Goal: Task Accomplishment & Management: Complete application form

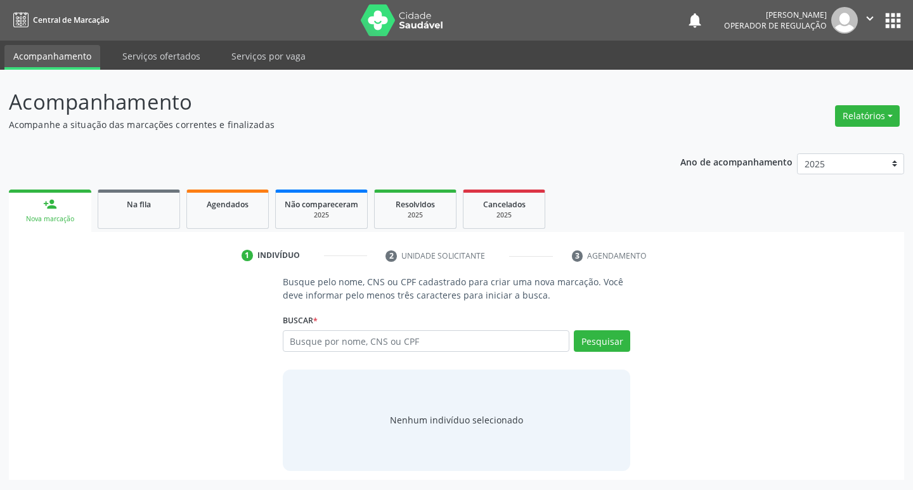
drag, startPoint x: 399, startPoint y: 347, endPoint x: 397, endPoint y: 339, distance: 8.6
click at [399, 348] on input "text" at bounding box center [426, 341] width 287 height 22
type input "708405242301968"
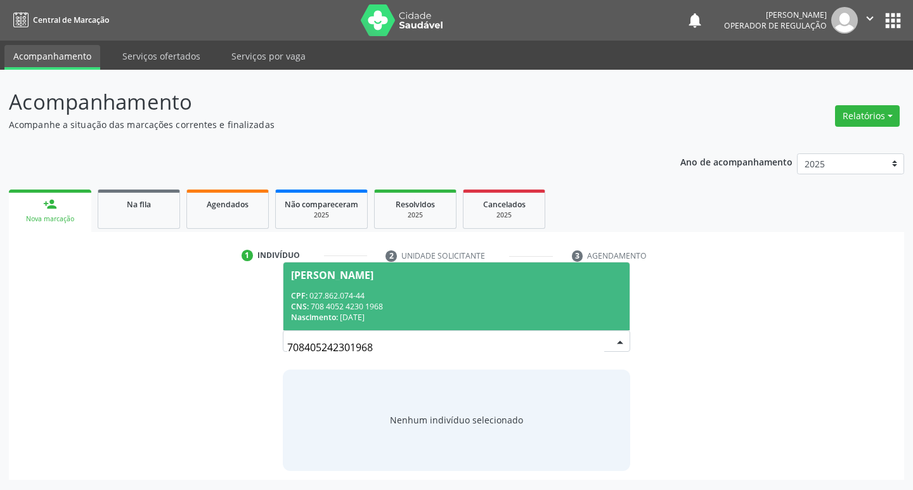
click at [405, 345] on input "708405242301968" at bounding box center [446, 347] width 318 height 25
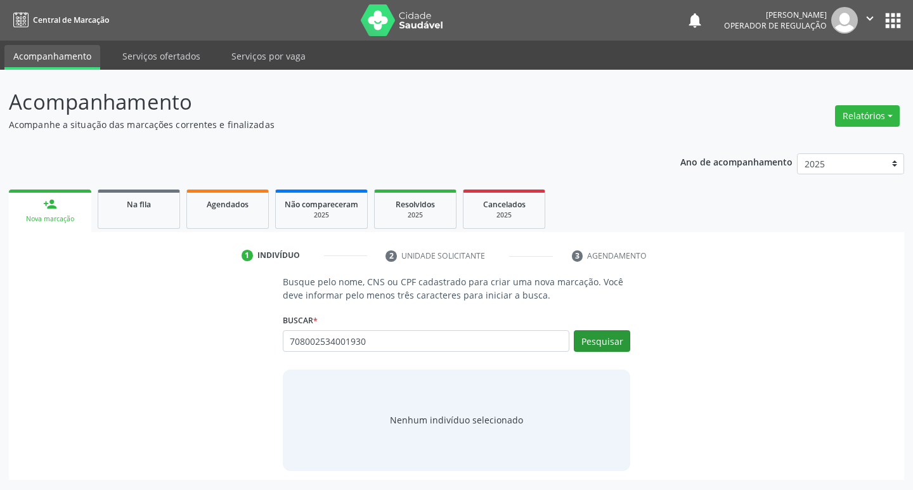
type input "708002534001930"
click at [602, 345] on button "Pesquisar" at bounding box center [602, 341] width 56 height 22
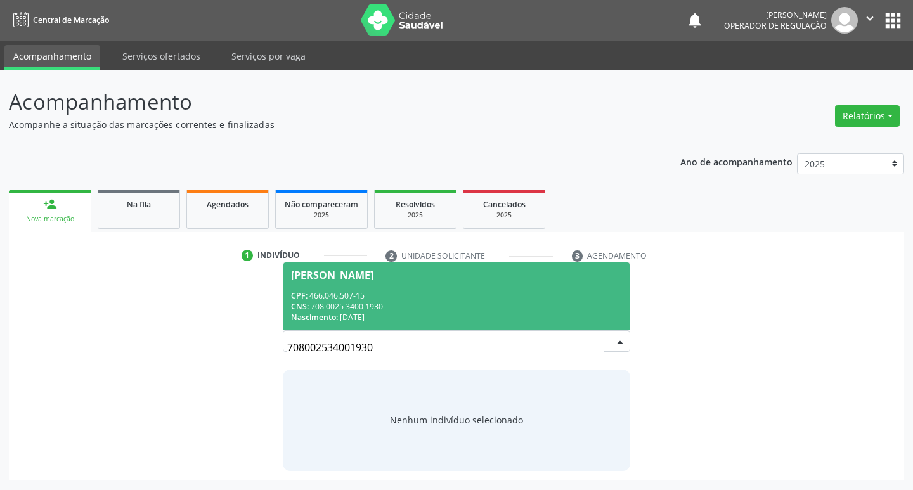
click at [451, 296] on div "CPF: 466.046.507-15" at bounding box center [457, 295] width 332 height 11
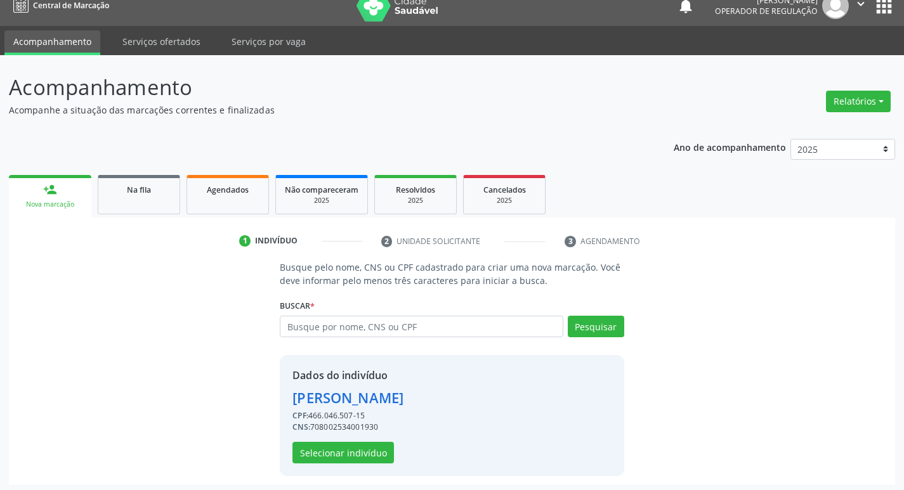
scroll to position [18, 0]
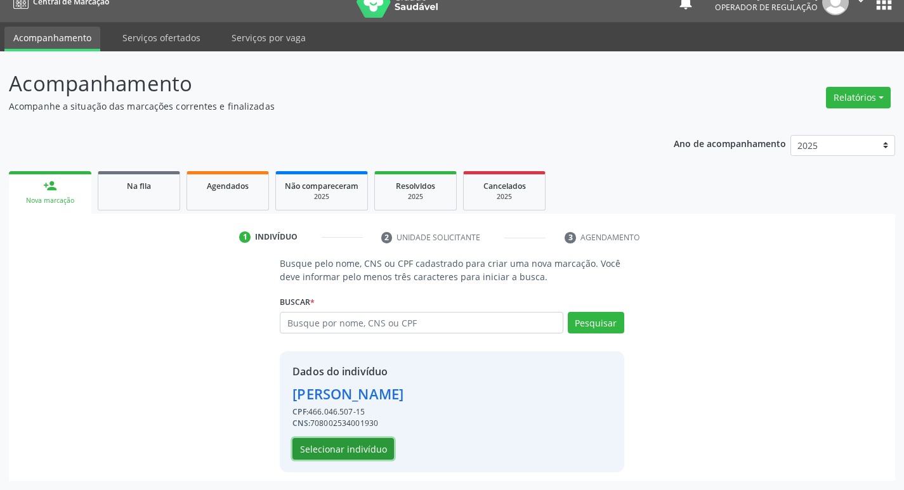
click at [349, 453] on button "Selecionar indivíduo" at bounding box center [342, 449] width 101 height 22
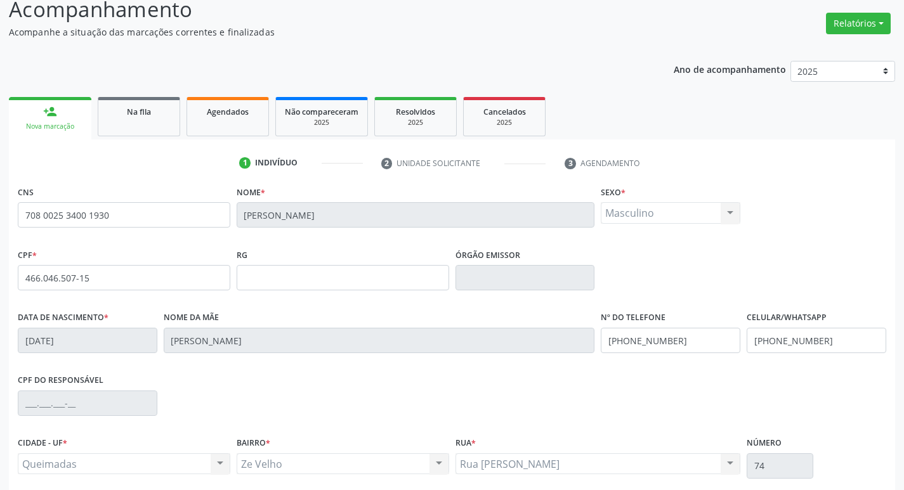
scroll to position [197, 0]
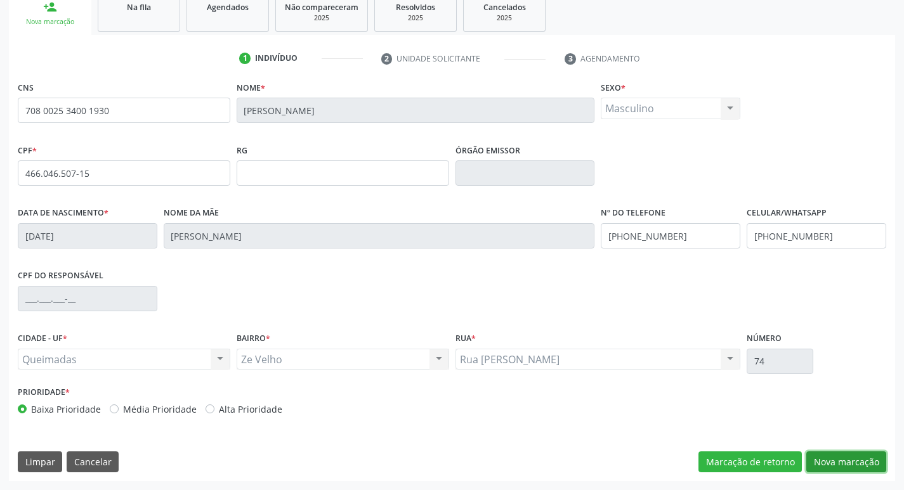
click at [820, 457] on button "Nova marcação" at bounding box center [846, 462] width 80 height 22
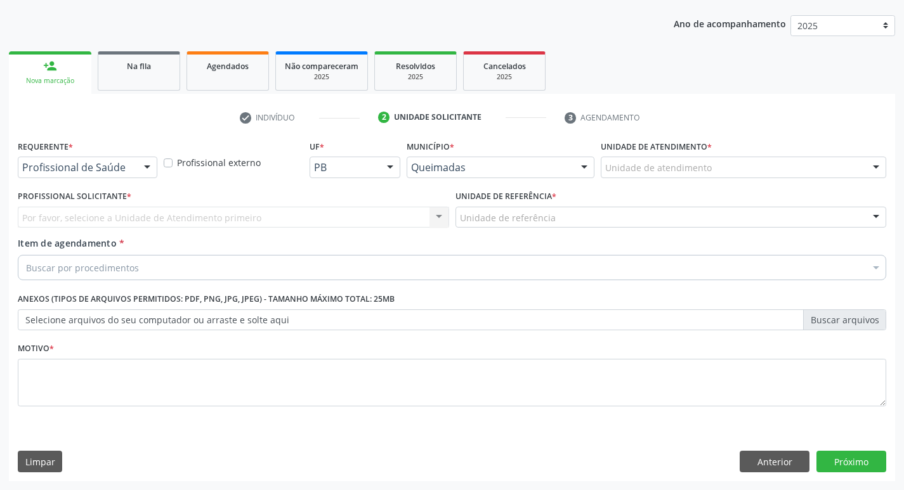
scroll to position [138, 0]
click at [124, 160] on div "Profissional de Saúde" at bounding box center [87, 168] width 139 height 22
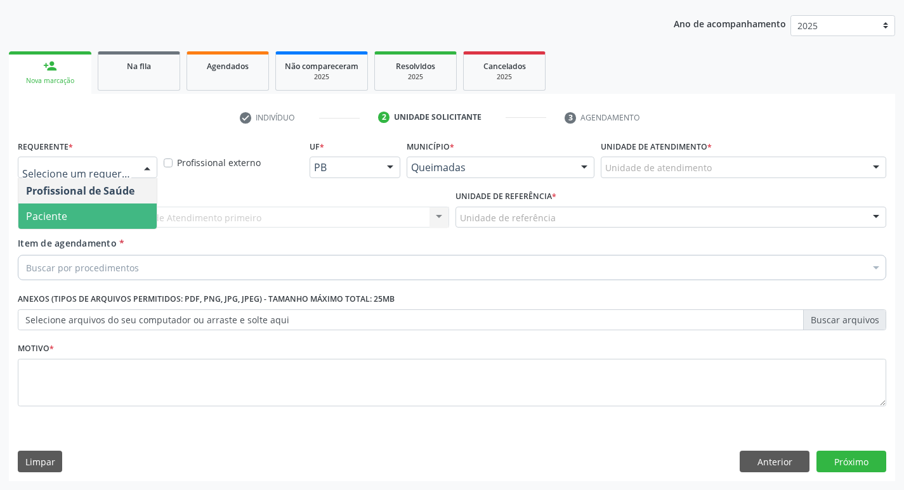
drag, startPoint x: 119, startPoint y: 213, endPoint x: 122, endPoint y: 206, distance: 7.9
click at [119, 214] on span "Paciente" at bounding box center [87, 216] width 138 height 25
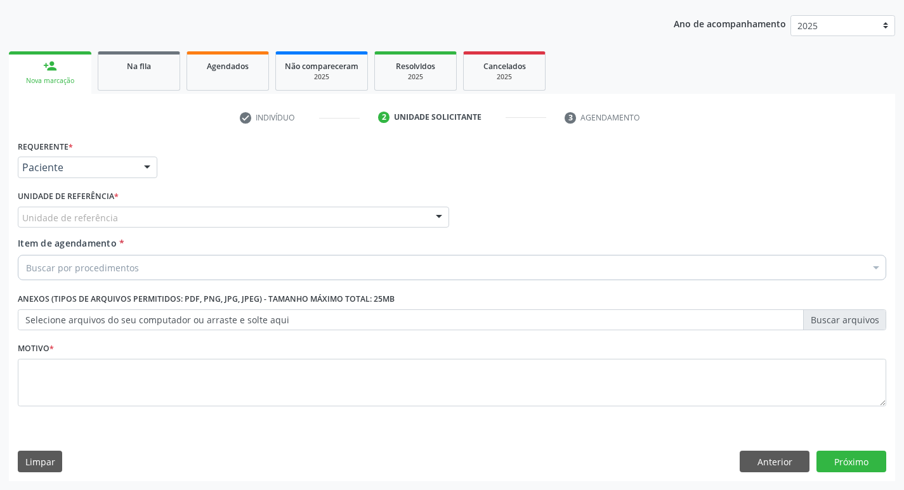
click at [121, 216] on div "Unidade de referência" at bounding box center [233, 218] width 431 height 22
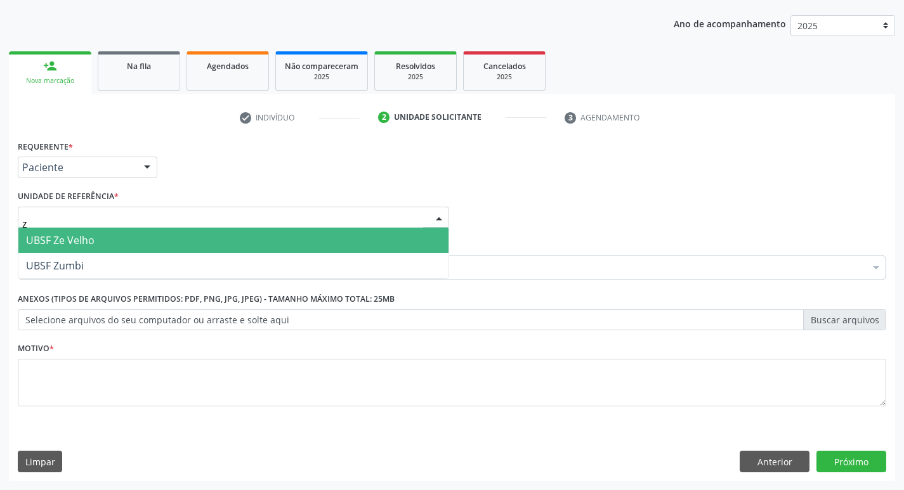
type input "ze"
click at [115, 234] on span "UBSF Ze Velho" at bounding box center [233, 240] width 430 height 25
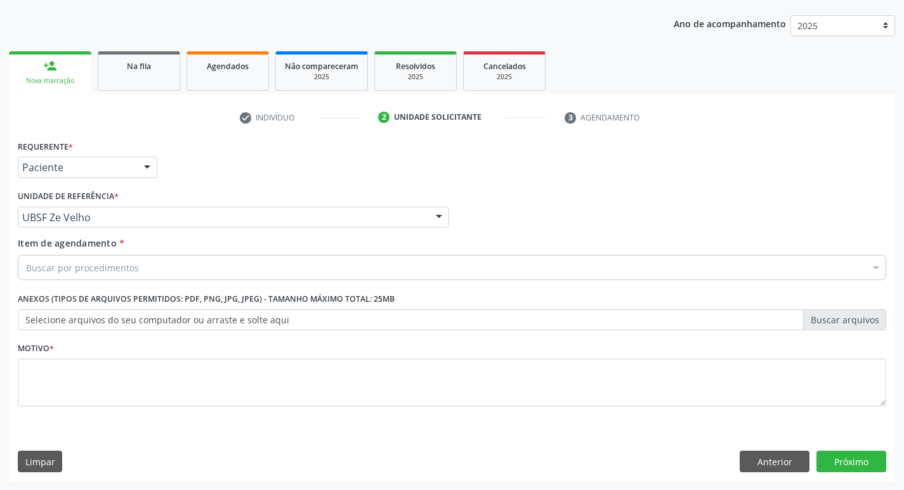
click at [127, 277] on div "Buscar por procedimentos" at bounding box center [452, 267] width 868 height 25
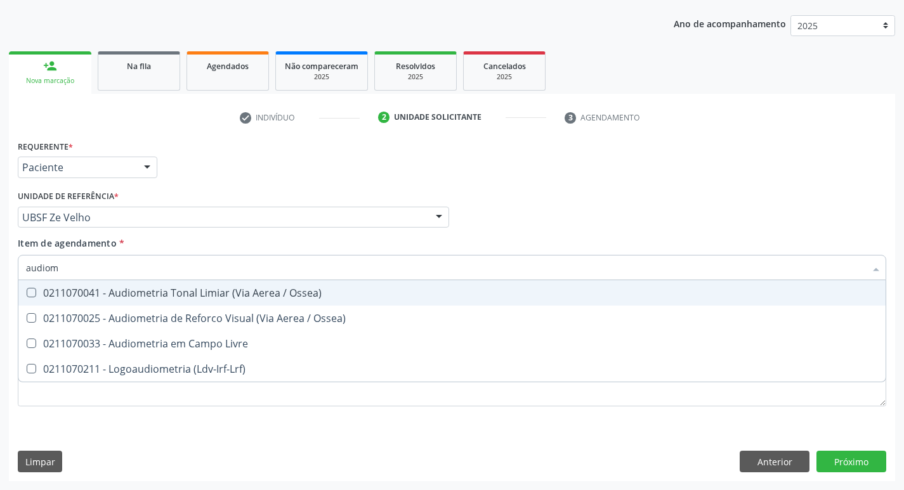
type input "audiome"
click at [152, 301] on span "0211070041 - Audiometria Tonal Limiar (Via Aerea / Ossea)" at bounding box center [451, 292] width 867 height 25
checkbox Ossea\) "true"
click at [470, 166] on div "Requerente * Paciente Profissional de Saúde Paciente Nenhum resultado encontrad…" at bounding box center [452, 161] width 874 height 49
checkbox Ossea\) "true"
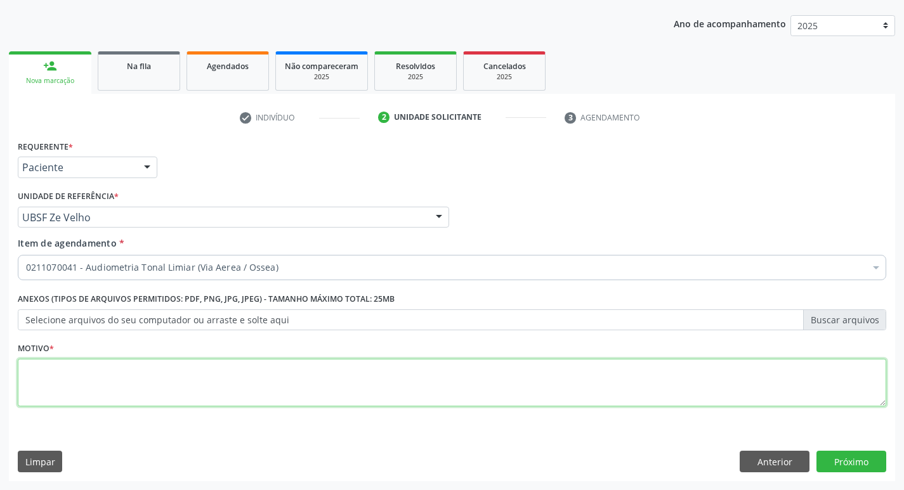
click at [178, 386] on textarea at bounding box center [452, 383] width 868 height 48
type textarea "a"
type textarea "Avaliação"
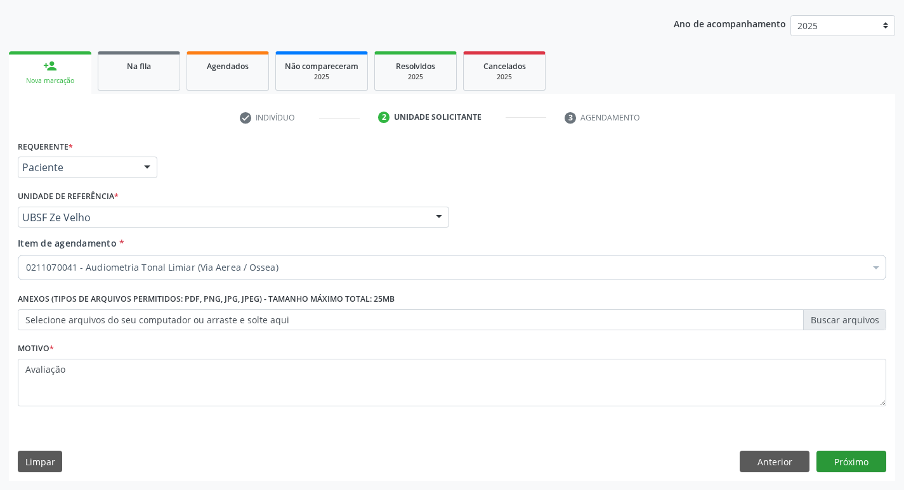
click at [816, 465] on div "Anterior Próximo" at bounding box center [812, 462] width 146 height 22
click at [820, 464] on button "Próximo" at bounding box center [851, 462] width 70 height 22
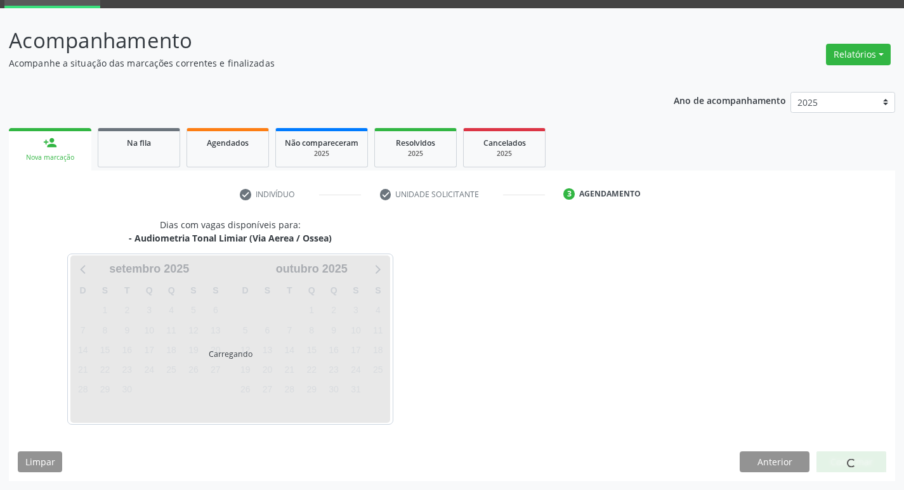
scroll to position [62, 0]
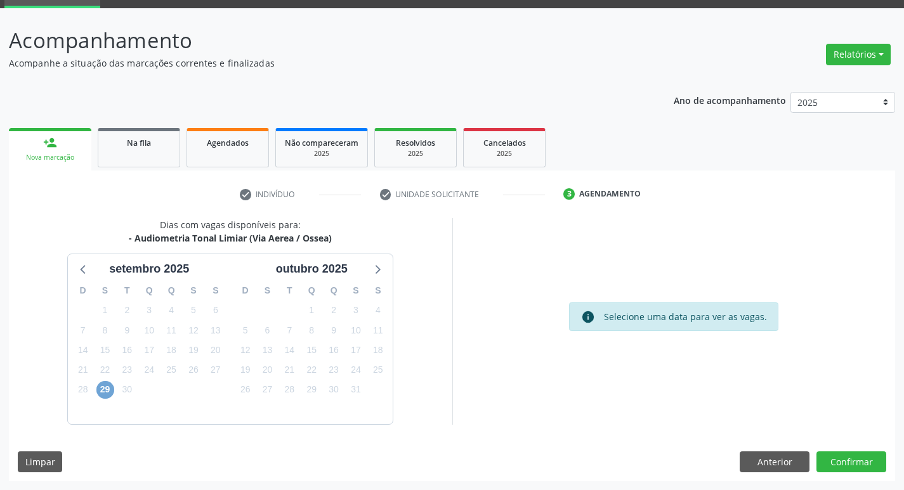
click at [105, 397] on span "29" at bounding box center [105, 390] width 18 height 18
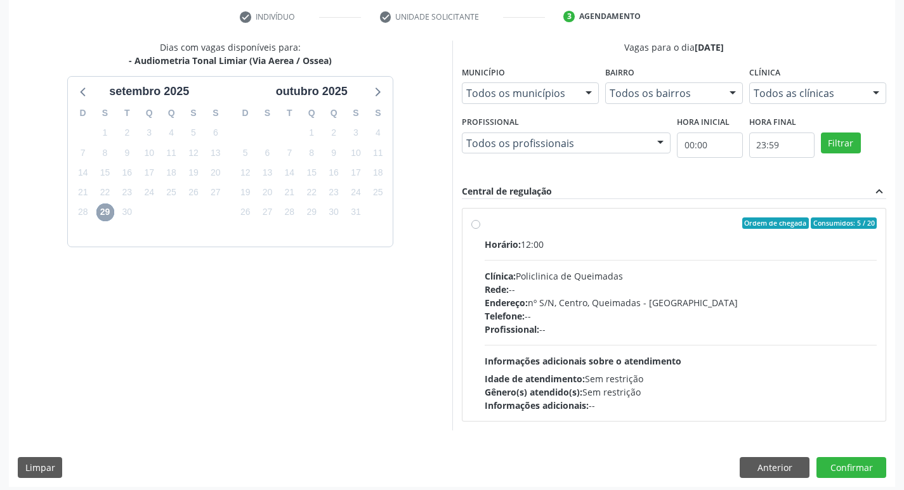
scroll to position [245, 0]
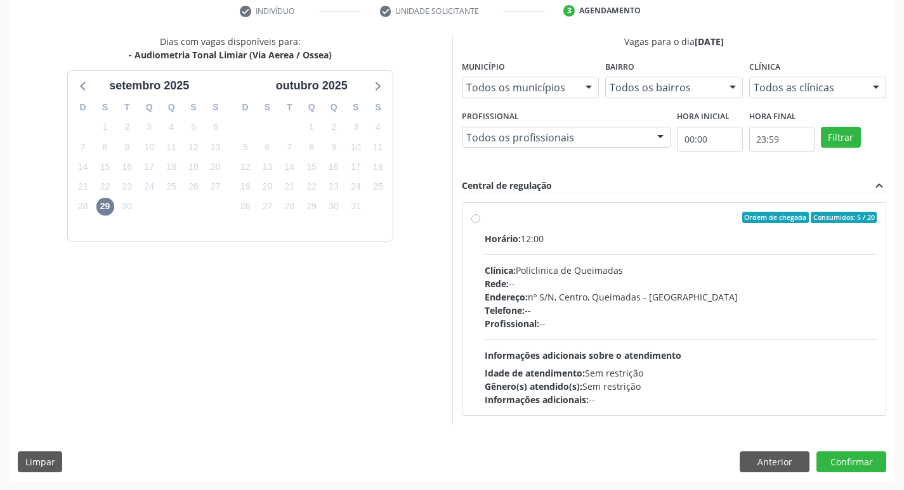
click at [587, 221] on div "Ordem de chegada Consumidos: 5 / 20" at bounding box center [680, 217] width 392 height 11
click at [480, 221] on input "Ordem de chegada Consumidos: 5 / 20 Horário: 12:00 Clínica: Policlinica de Quei…" at bounding box center [475, 217] width 9 height 11
radio input "true"
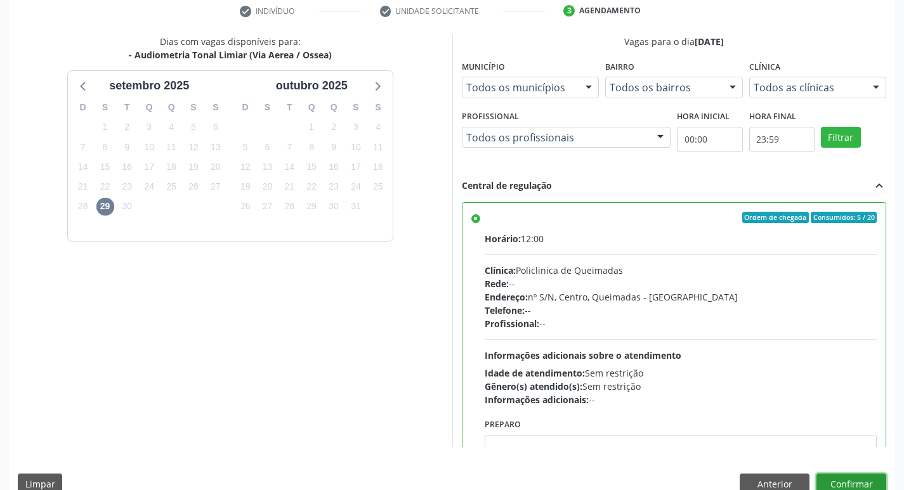
click at [865, 481] on button "Confirmar" at bounding box center [851, 485] width 70 height 22
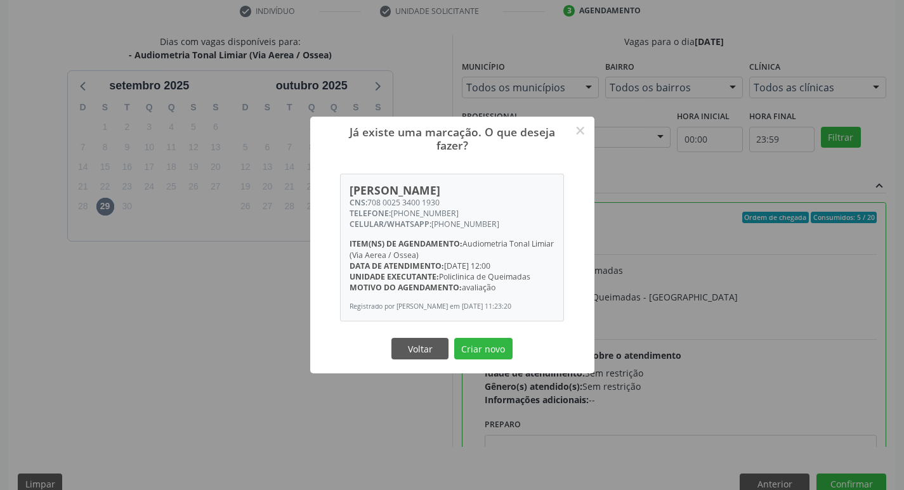
drag, startPoint x: 368, startPoint y: 193, endPoint x: 472, endPoint y: 193, distance: 104.0
click at [472, 197] on div "CNS: 708 0025 3400 1930" at bounding box center [451, 202] width 205 height 11
copy div "708 0025 3400 1930"
click at [581, 127] on button "×" at bounding box center [580, 131] width 22 height 22
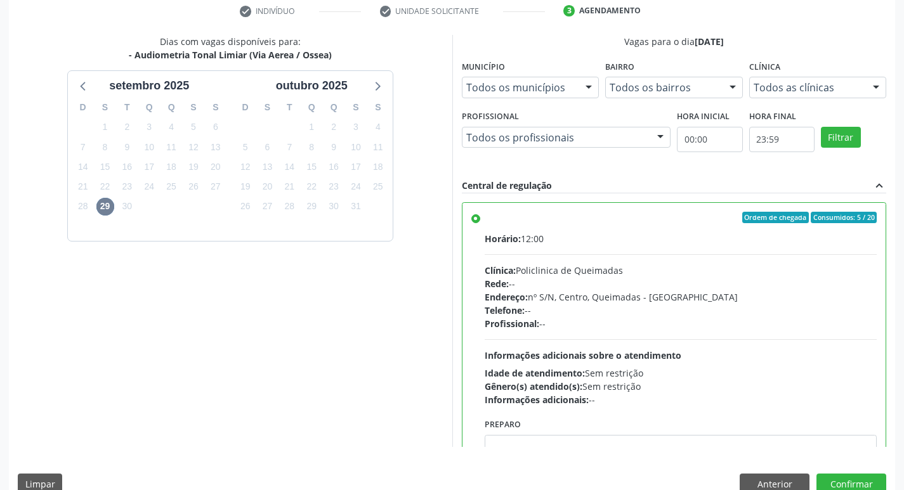
scroll to position [0, 0]
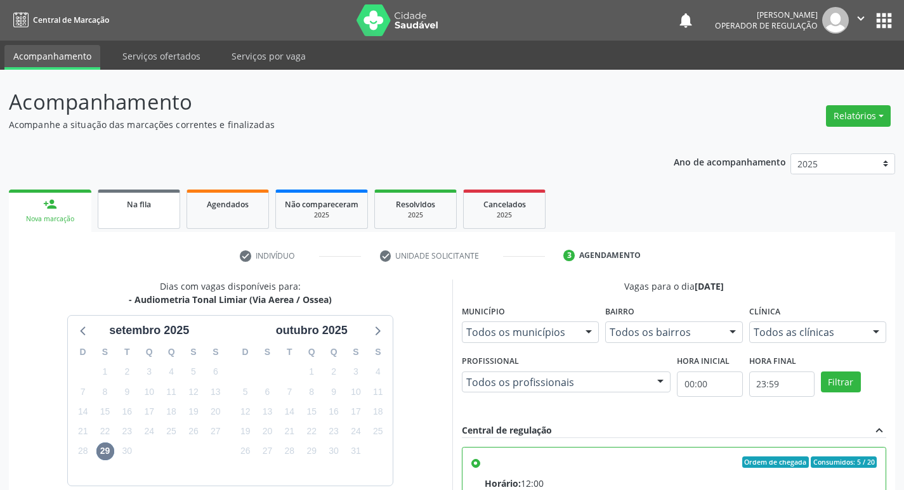
click at [151, 217] on link "Na fila" at bounding box center [139, 209] width 82 height 39
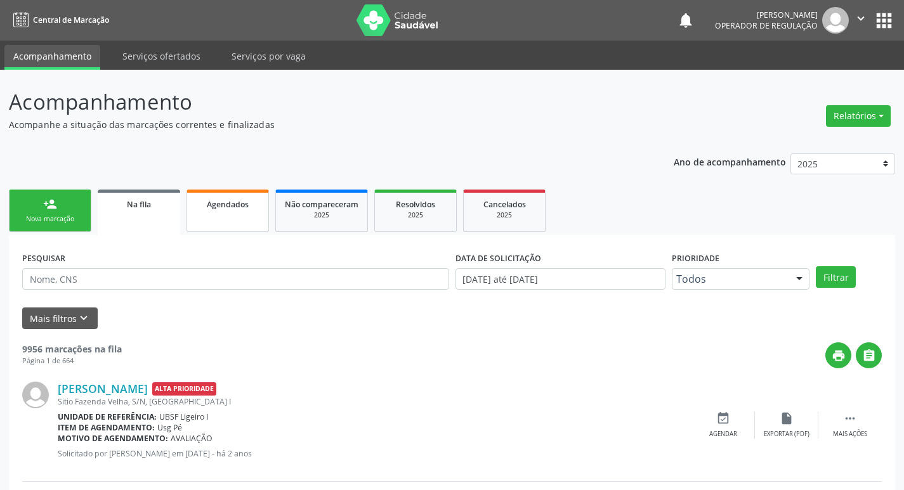
click at [232, 211] on link "Agendados" at bounding box center [227, 211] width 82 height 42
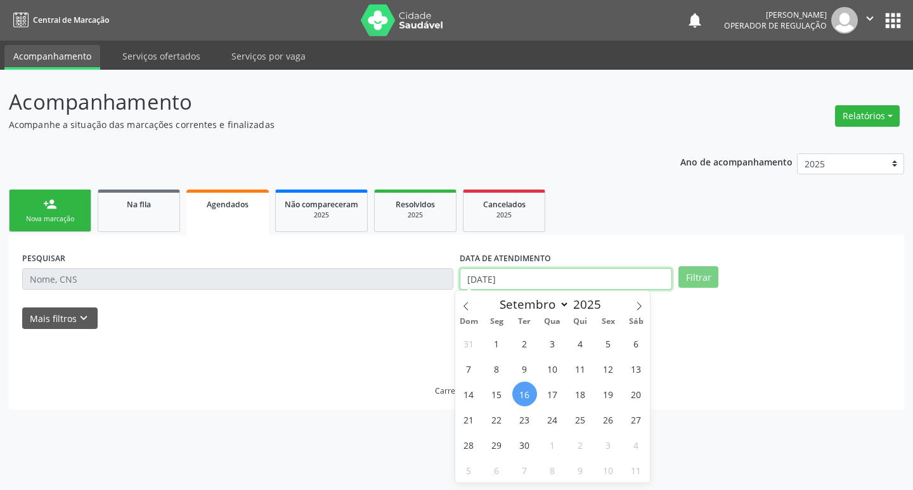
click at [505, 278] on input "[DATE]" at bounding box center [566, 279] width 212 height 22
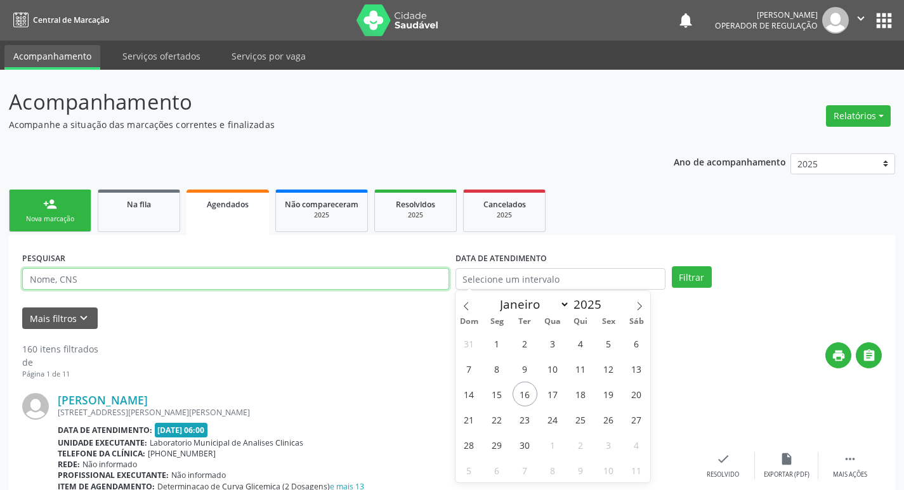
click at [293, 283] on input "text" at bounding box center [235, 279] width 427 height 22
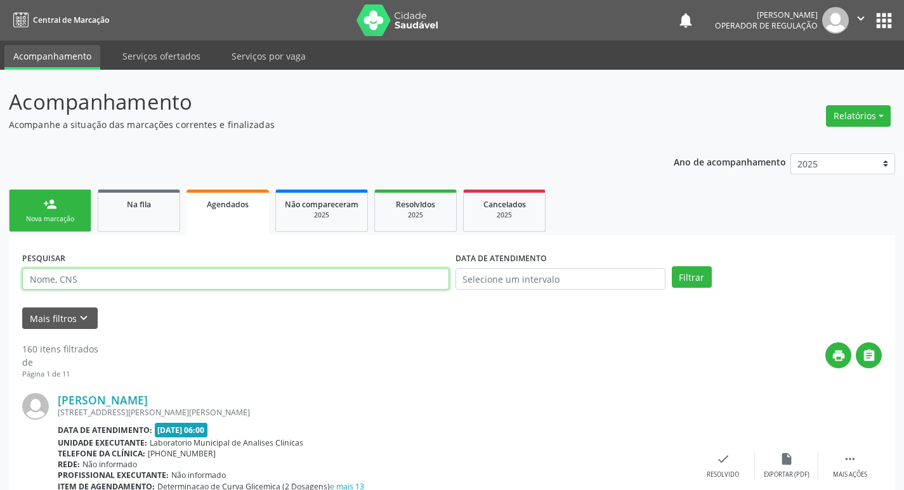
paste input "708 0025 3400 1930"
type input "708 0025 3400 1930"
click at [671, 266] on button "Filtrar" at bounding box center [691, 277] width 40 height 22
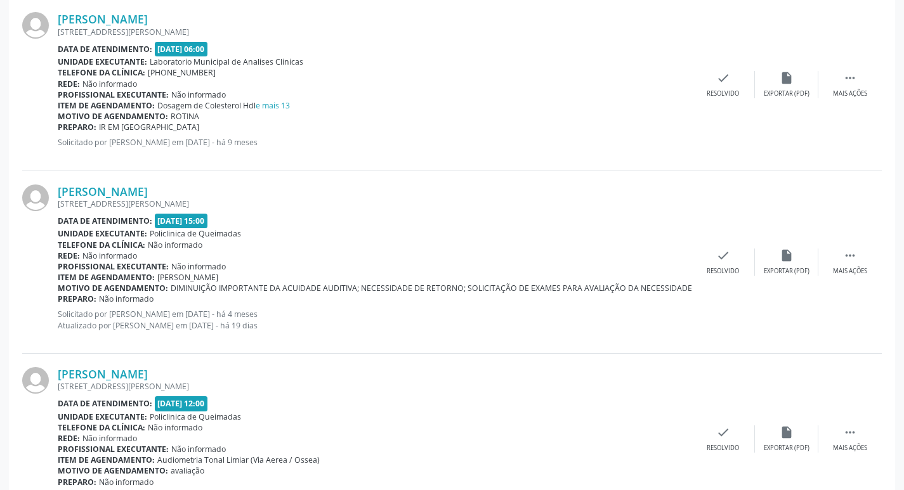
scroll to position [1125, 0]
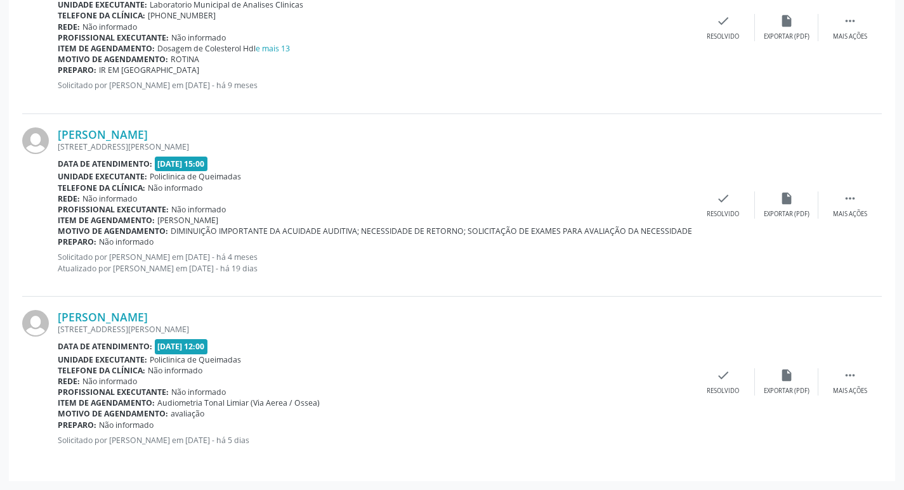
click at [859, 368] on div "[PERSON_NAME] [STREET_ADDRESS][PERSON_NAME] Data de atendimento: [DATE] 12:00 U…" at bounding box center [451, 382] width 859 height 171
click at [853, 370] on icon "" at bounding box center [850, 375] width 14 height 14
click at [607, 376] on div "print Imprimir" at bounding box center [595, 381] width 63 height 27
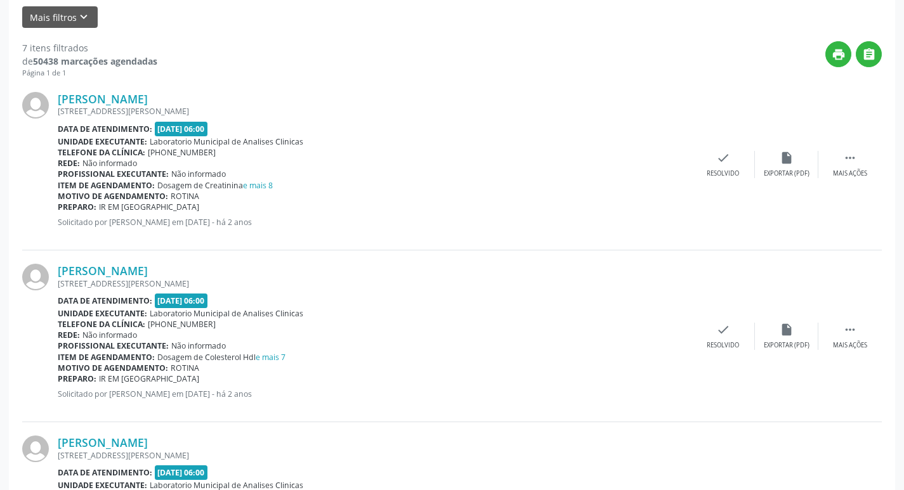
scroll to position [0, 0]
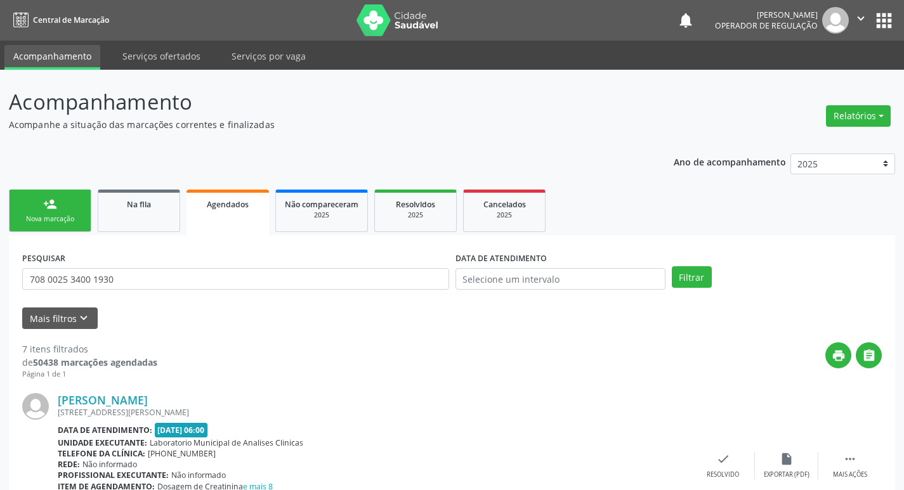
click at [84, 206] on link "person_add Nova marcação" at bounding box center [50, 211] width 82 height 42
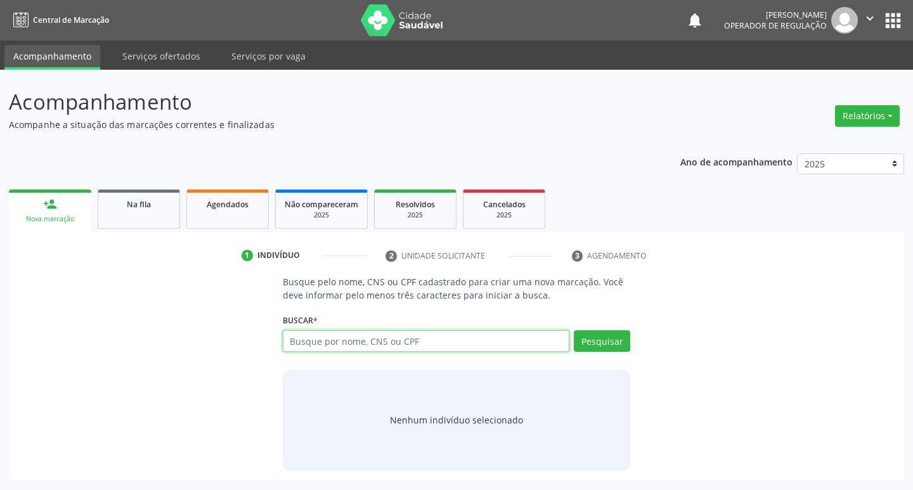
click at [396, 334] on input "text" at bounding box center [426, 341] width 287 height 22
click at [314, 343] on input "text" at bounding box center [426, 341] width 287 height 22
type input "700607484521565"
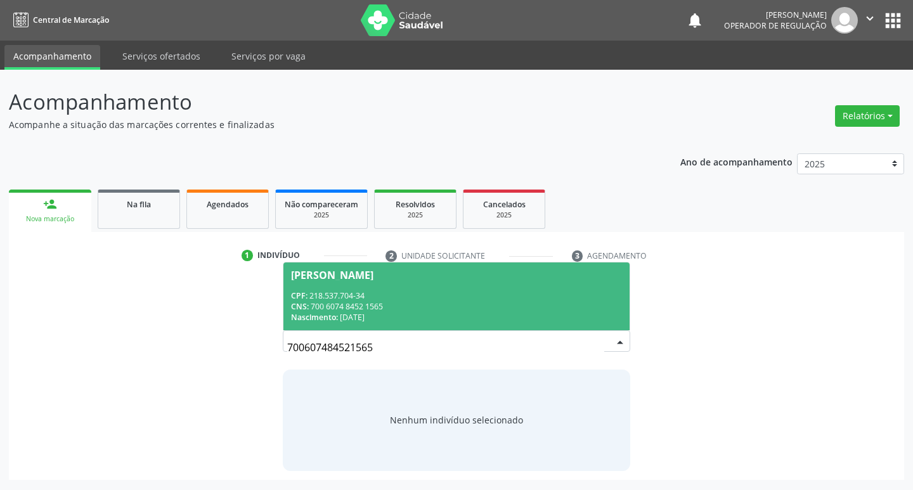
click at [541, 305] on div "CNS: 700 6074 8452 1565" at bounding box center [457, 306] width 332 height 11
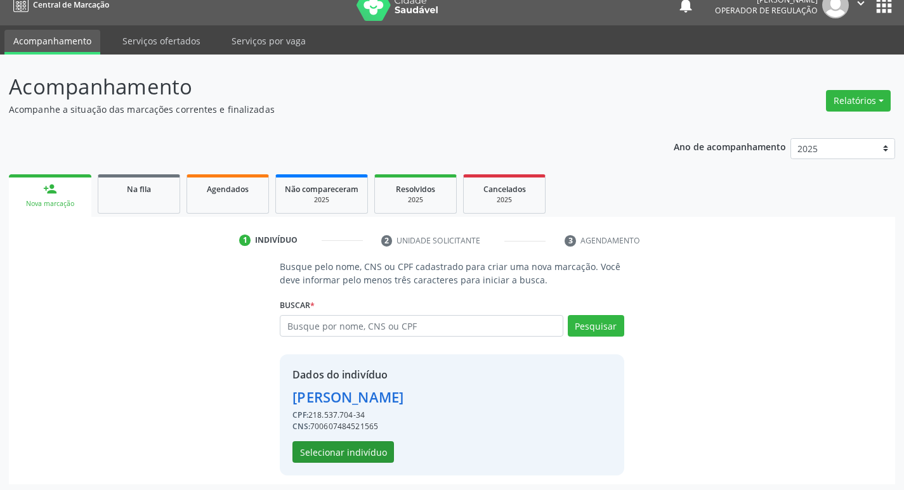
scroll to position [18, 0]
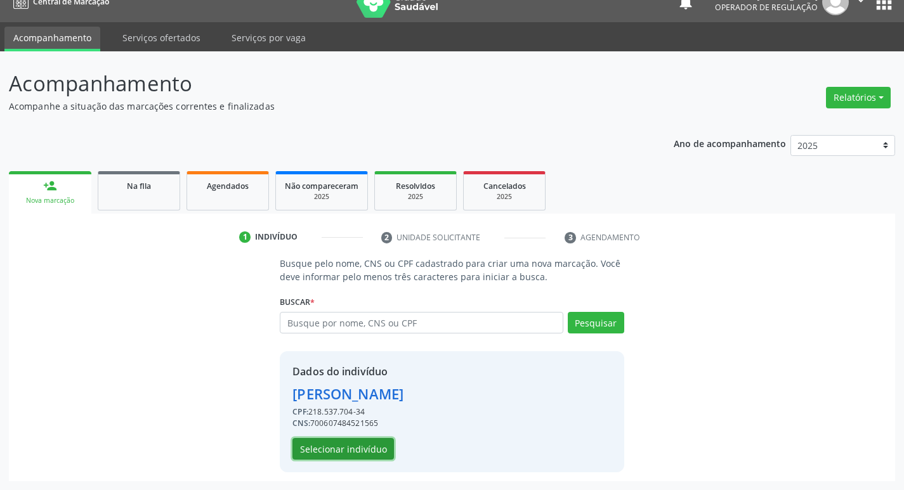
click at [363, 451] on button "Selecionar indivíduo" at bounding box center [342, 449] width 101 height 22
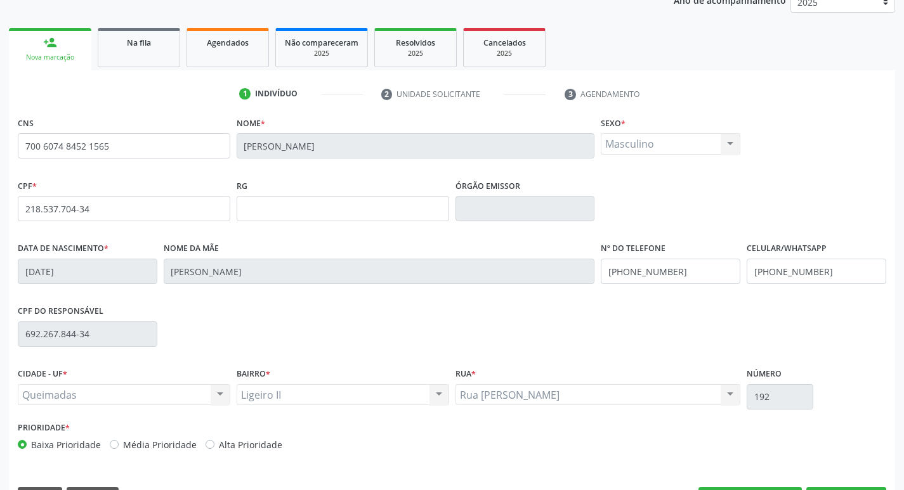
scroll to position [197, 0]
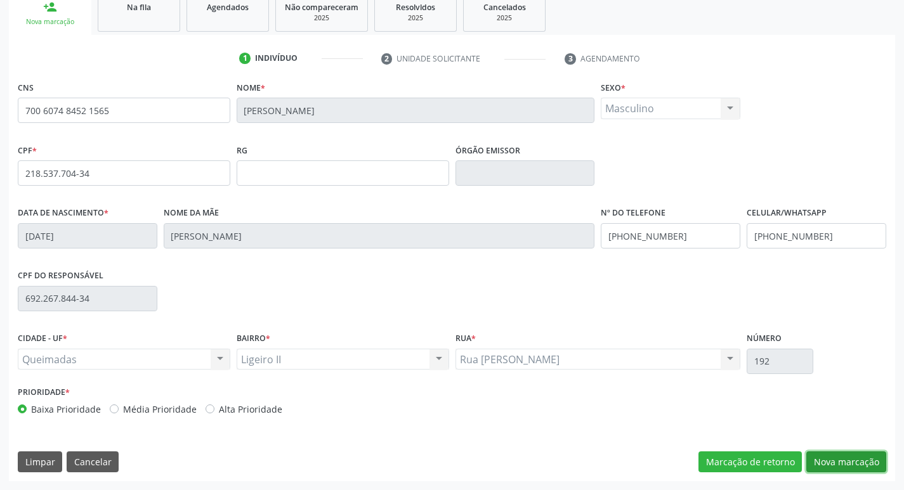
click at [837, 457] on button "Nova marcação" at bounding box center [846, 462] width 80 height 22
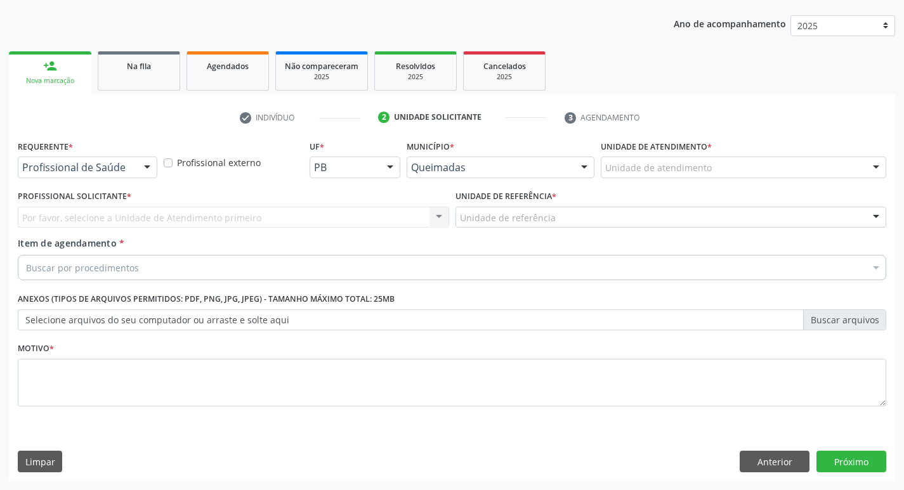
scroll to position [138, 0]
click at [788, 462] on button "Anterior" at bounding box center [774, 462] width 70 height 22
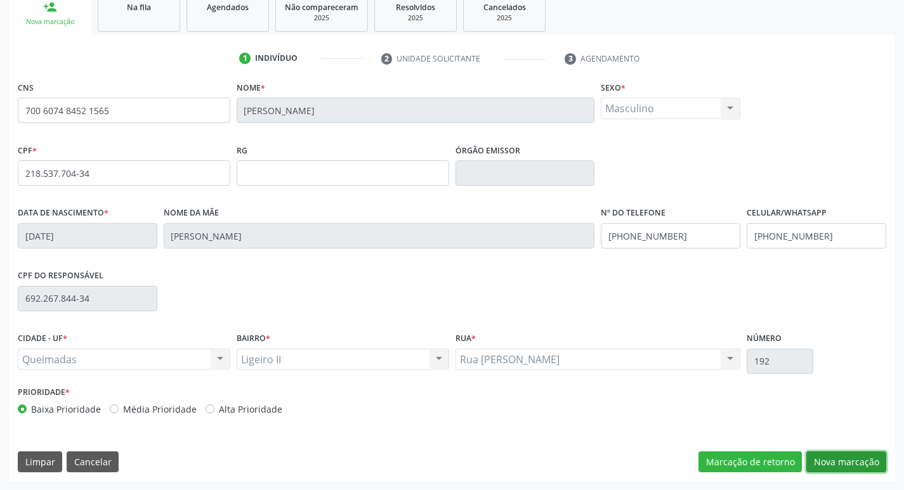
click at [820, 462] on button "Nova marcação" at bounding box center [846, 462] width 80 height 22
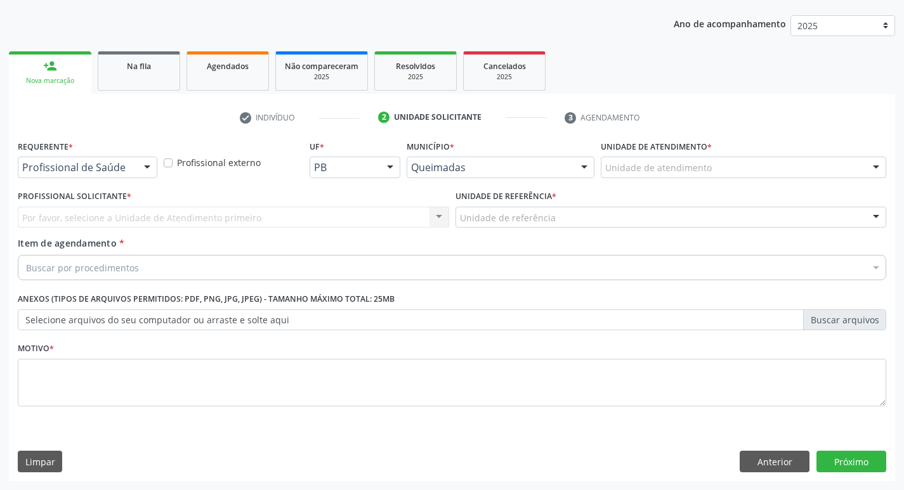
click at [150, 159] on div at bounding box center [147, 168] width 19 height 22
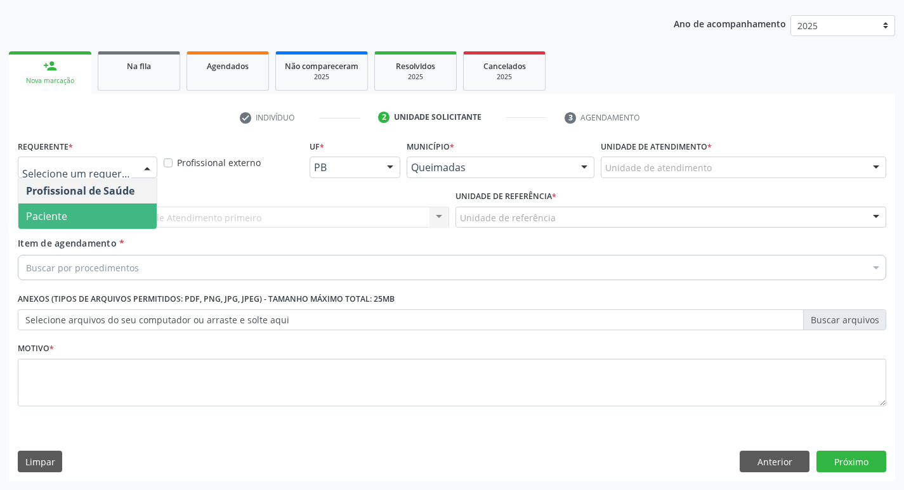
click at [135, 212] on span "Paciente" at bounding box center [87, 216] width 138 height 25
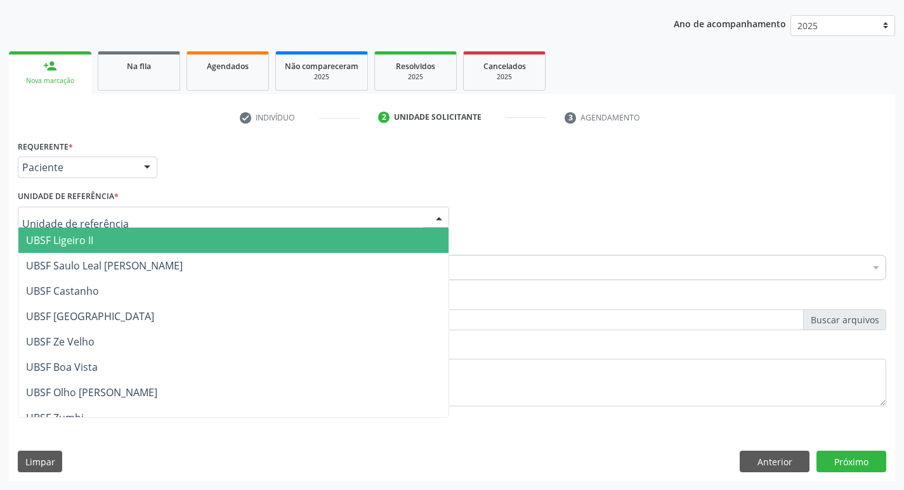
click at [136, 209] on div at bounding box center [233, 218] width 431 height 22
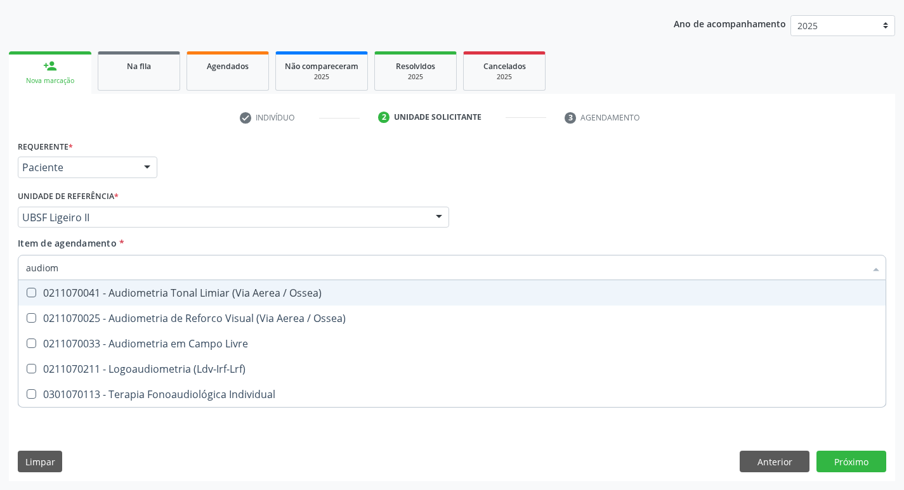
type input "audiome"
click at [180, 300] on span "0211070041 - Audiometria Tonal Limiar (Via Aerea / Ossea)" at bounding box center [451, 292] width 867 height 25
checkbox Ossea\) "true"
click at [564, 173] on div "Requerente * Paciente Profissional de Saúde Paciente Nenhum resultado encontrad…" at bounding box center [452, 161] width 874 height 49
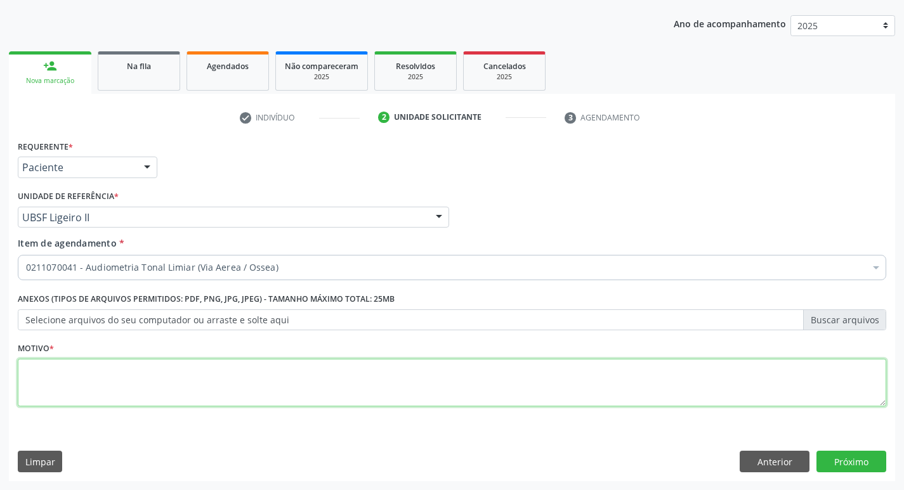
click at [85, 392] on textarea at bounding box center [452, 383] width 868 height 48
type textarea "a"
type textarea "Avaliação"
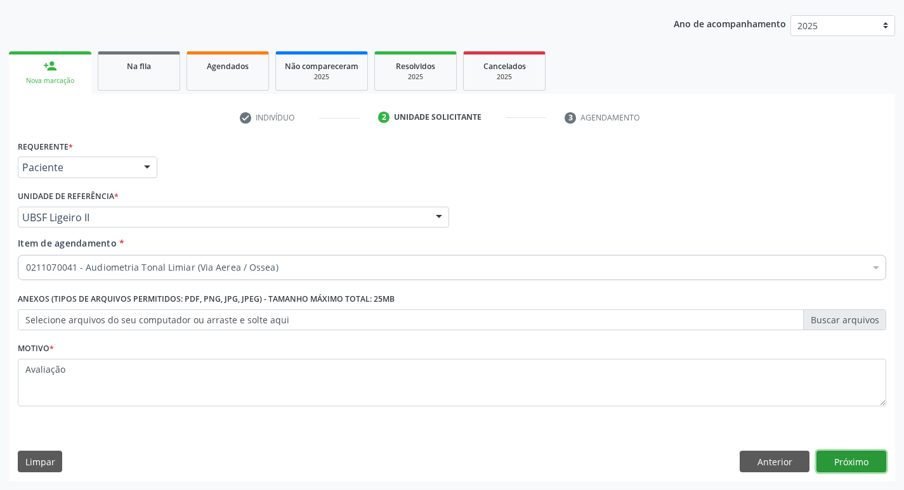
click at [851, 460] on button "Próximo" at bounding box center [851, 462] width 70 height 22
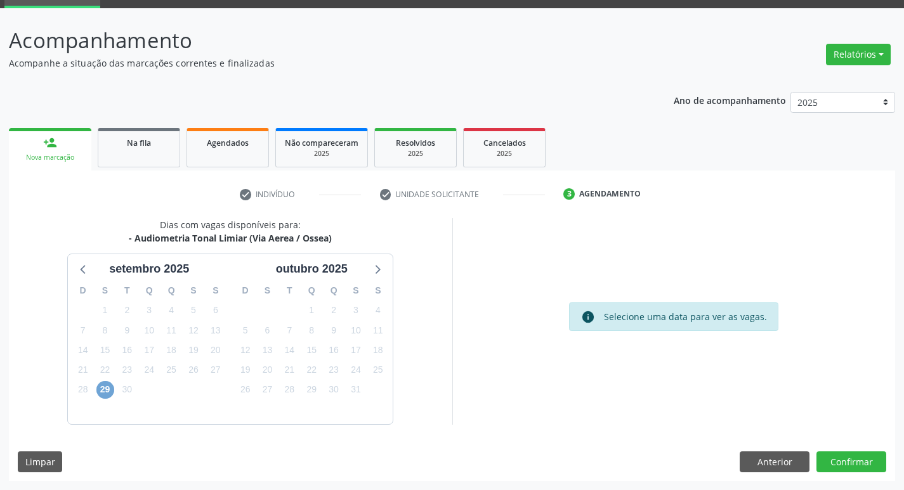
click at [109, 394] on span "29" at bounding box center [105, 390] width 18 height 18
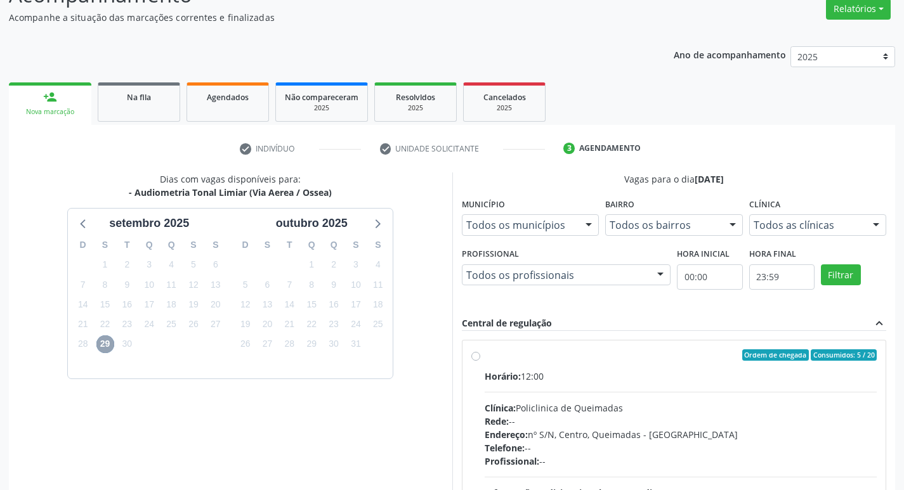
scroll to position [245, 0]
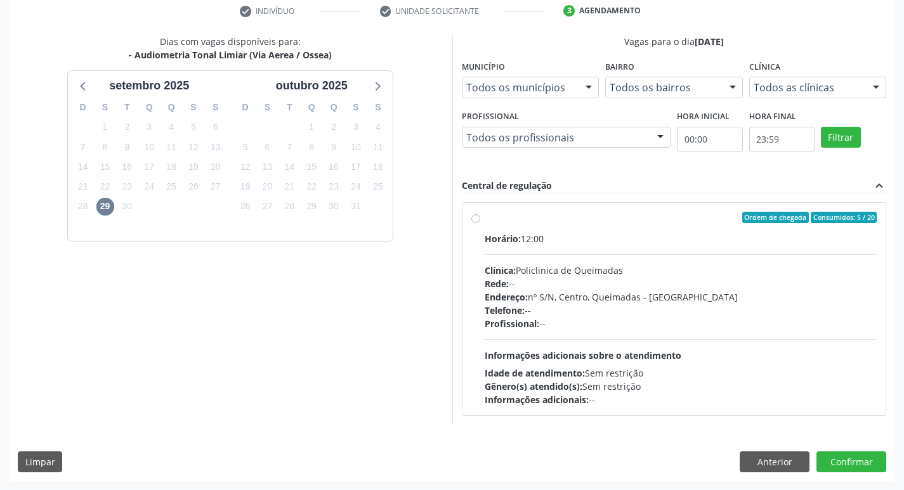
click at [600, 210] on div "Ordem de chegada Consumidos: 5 / 20 Horário: 12:00 Clínica: Policlinica de Quei…" at bounding box center [674, 309] width 424 height 212
radio input "true"
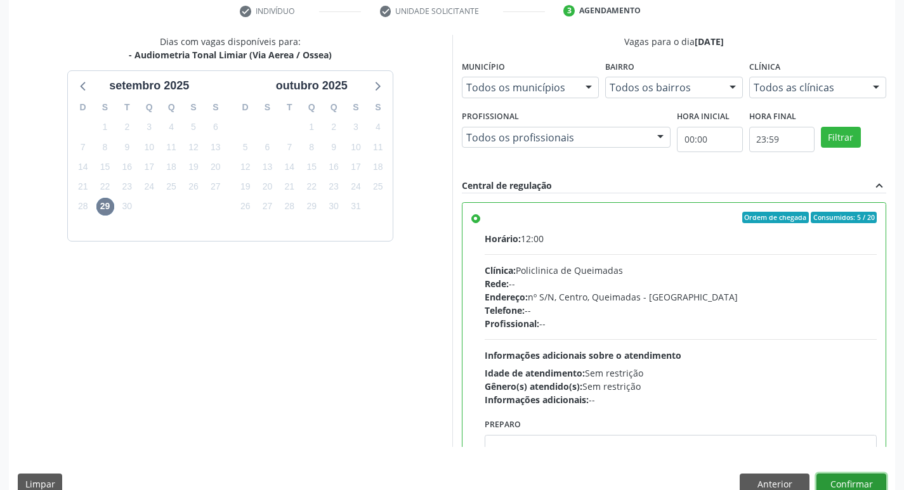
click at [864, 477] on button "Confirmar" at bounding box center [851, 485] width 70 height 22
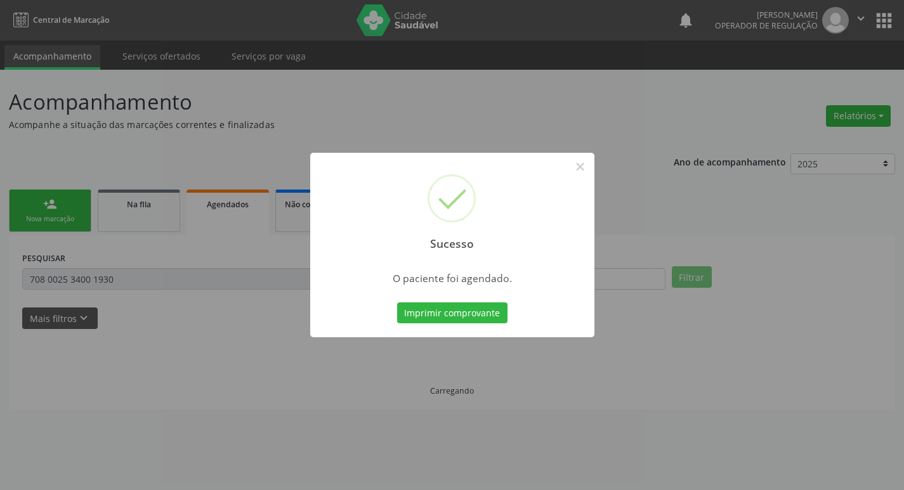
scroll to position [0, 0]
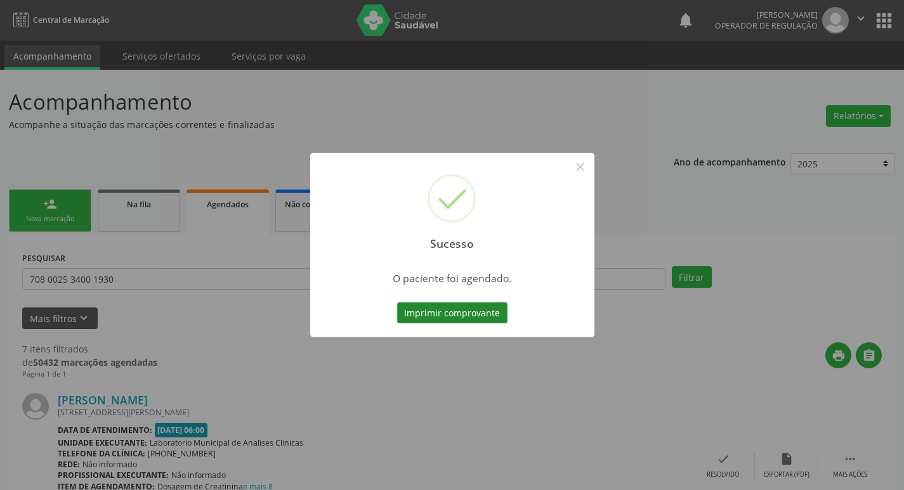
click at [446, 322] on button "Imprimir comprovante" at bounding box center [452, 313] width 110 height 22
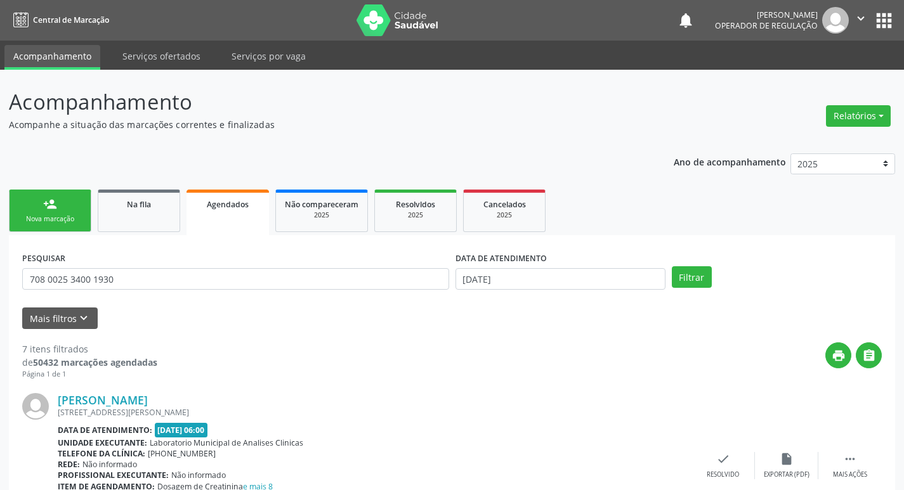
click at [885, 10] on button "apps" at bounding box center [883, 21] width 22 height 22
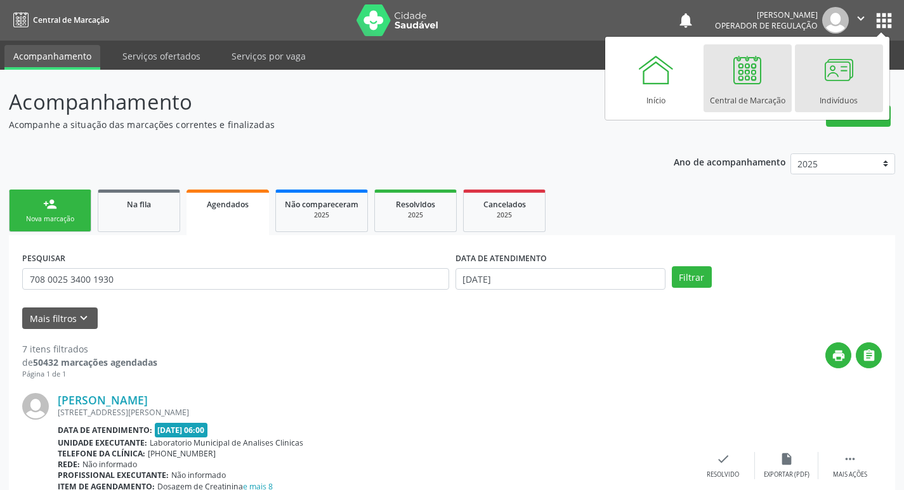
click at [843, 79] on div at bounding box center [838, 70] width 38 height 38
